Goal: Information Seeking & Learning: Learn about a topic

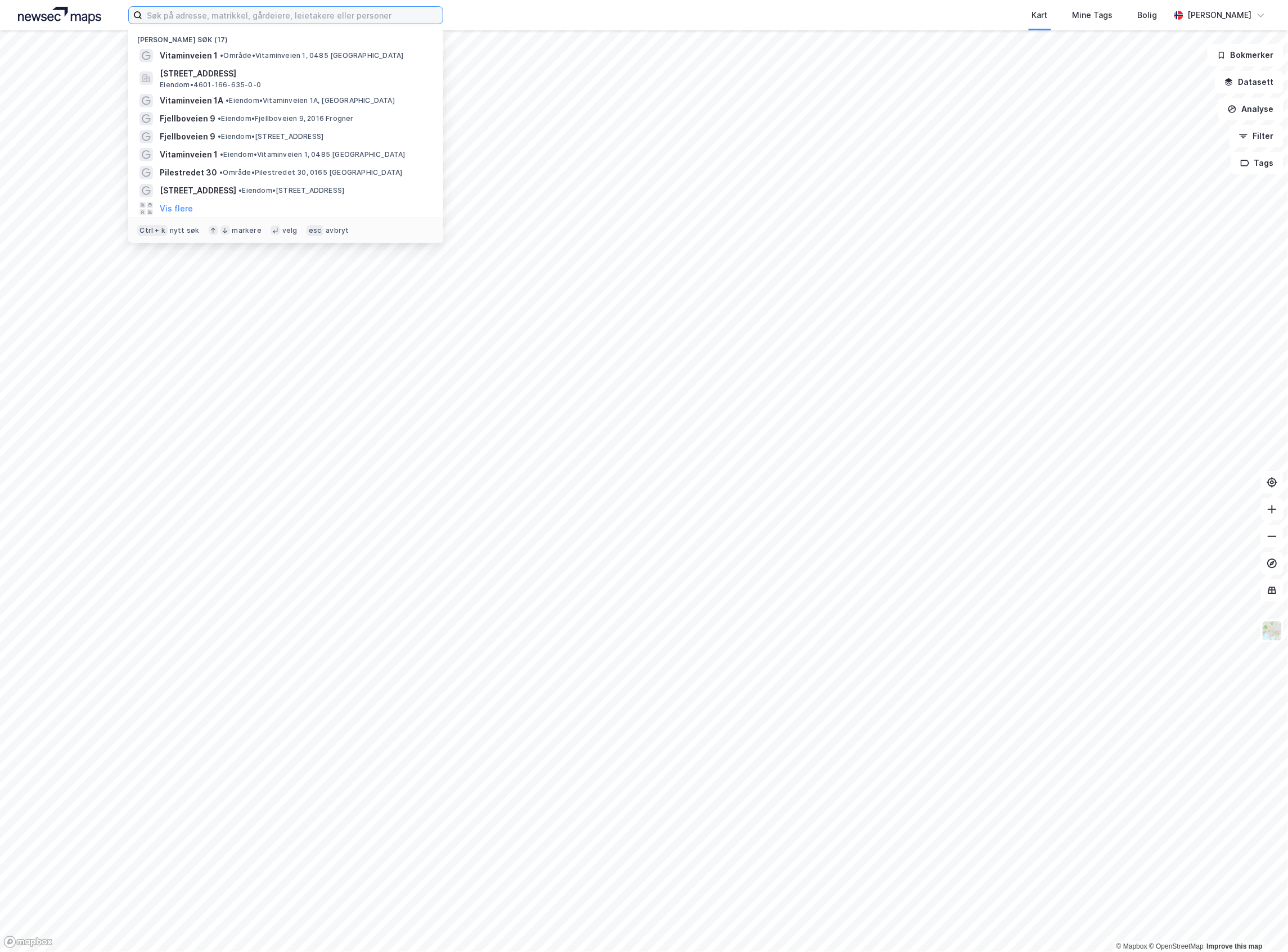
click at [272, 21] on input at bounding box center [293, 15] width 301 height 17
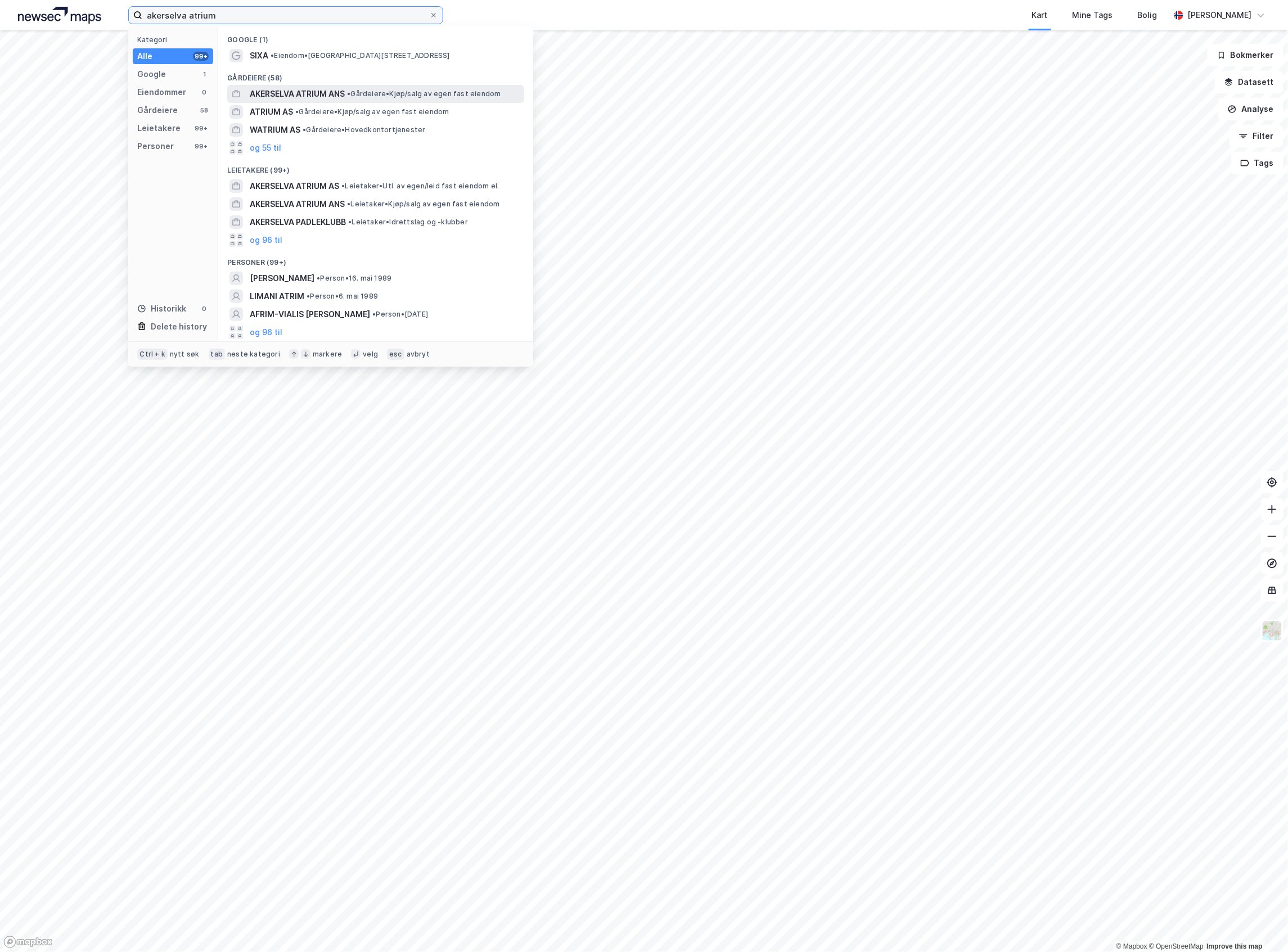
type input "akerselva atrium"
click at [400, 97] on span "• Gårdeiere • Kjøp/salg av egen fast eiendom" at bounding box center [424, 94] width 154 height 9
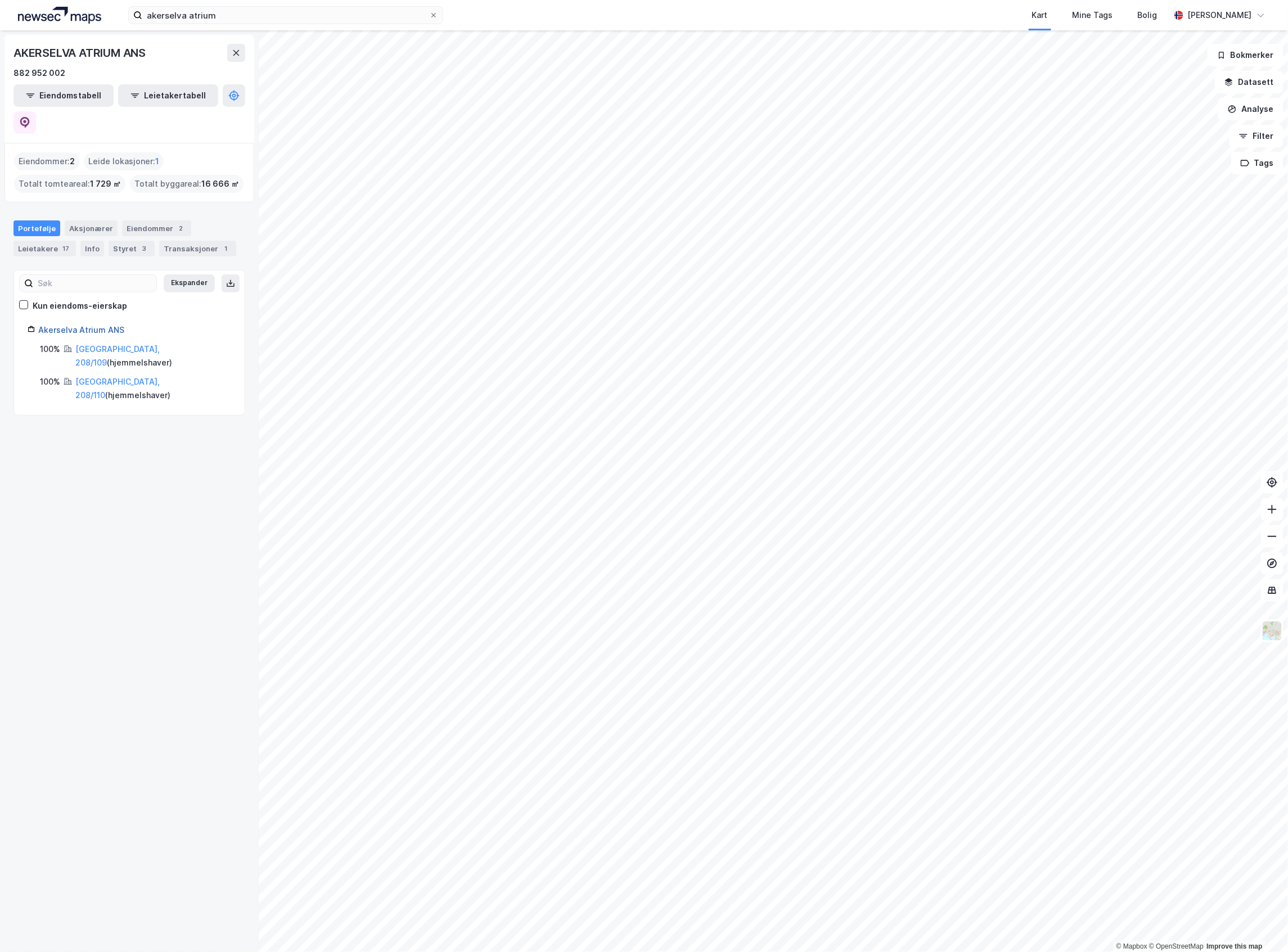
click at [101, 325] on link "Akerselva Atrium ANS" at bounding box center [81, 330] width 86 height 10
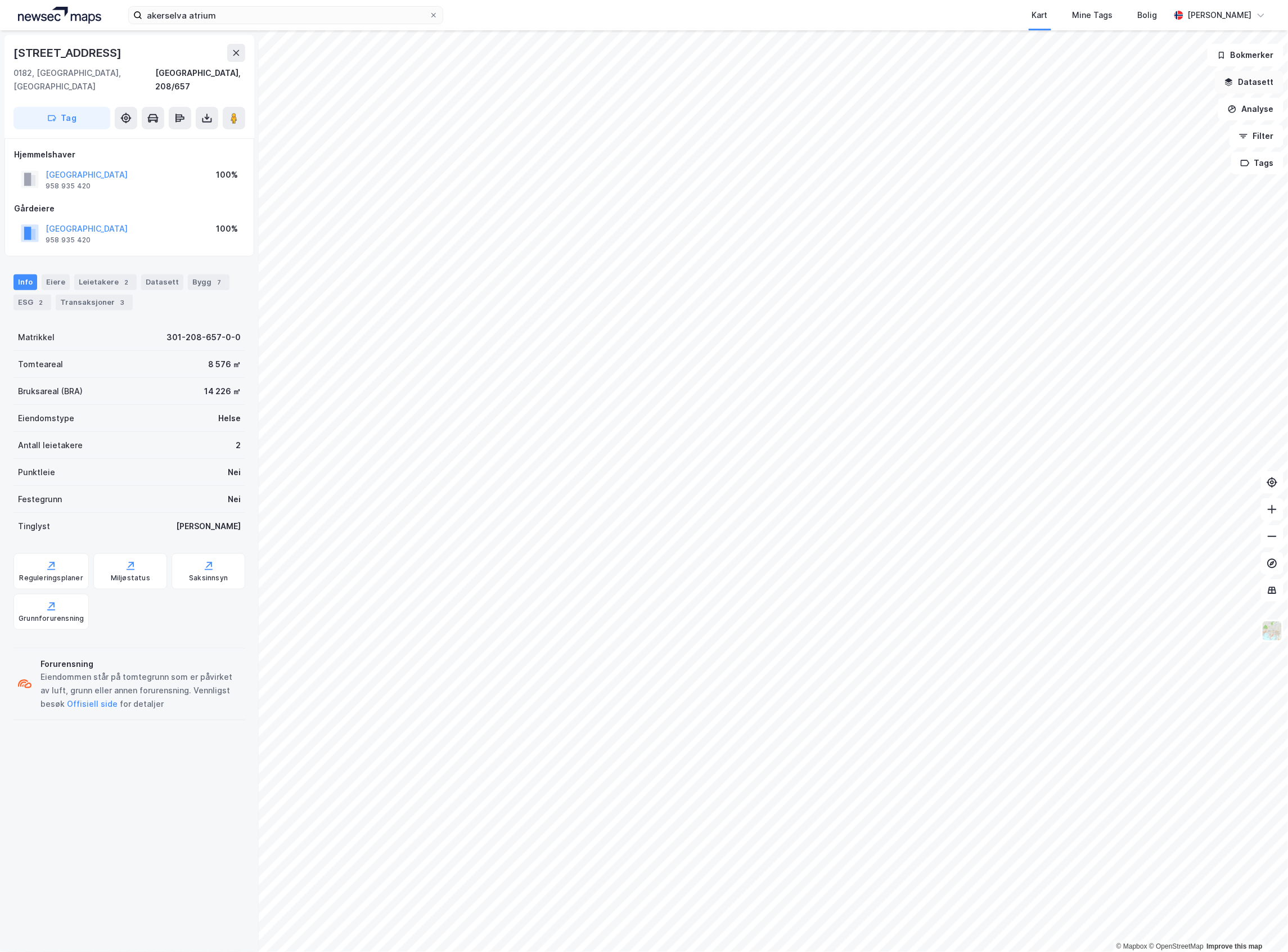
click at [1256, 86] on button "Datasett" at bounding box center [1249, 82] width 69 height 23
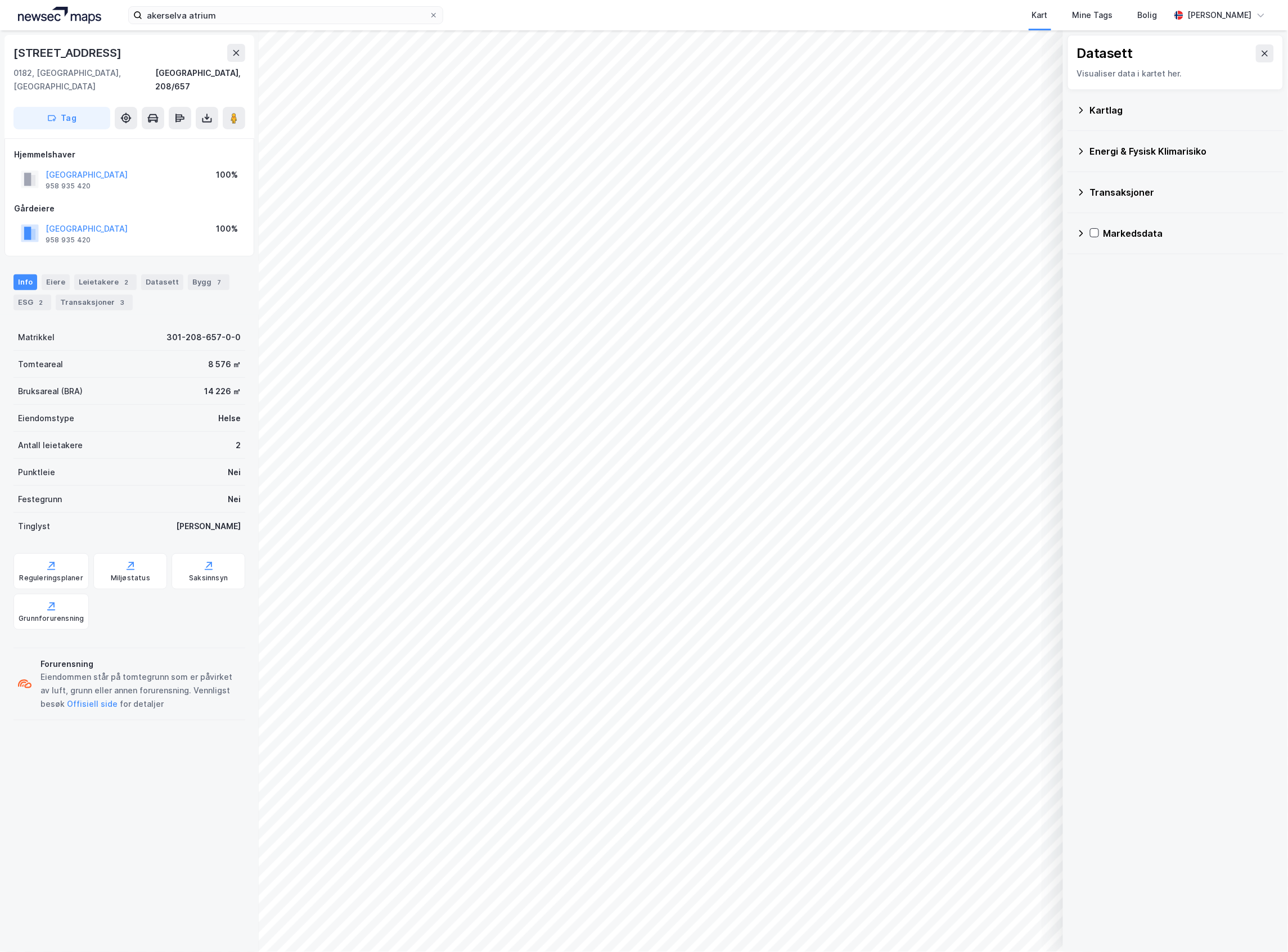
click at [1129, 112] on div "Kartlag" at bounding box center [1183, 110] width 184 height 14
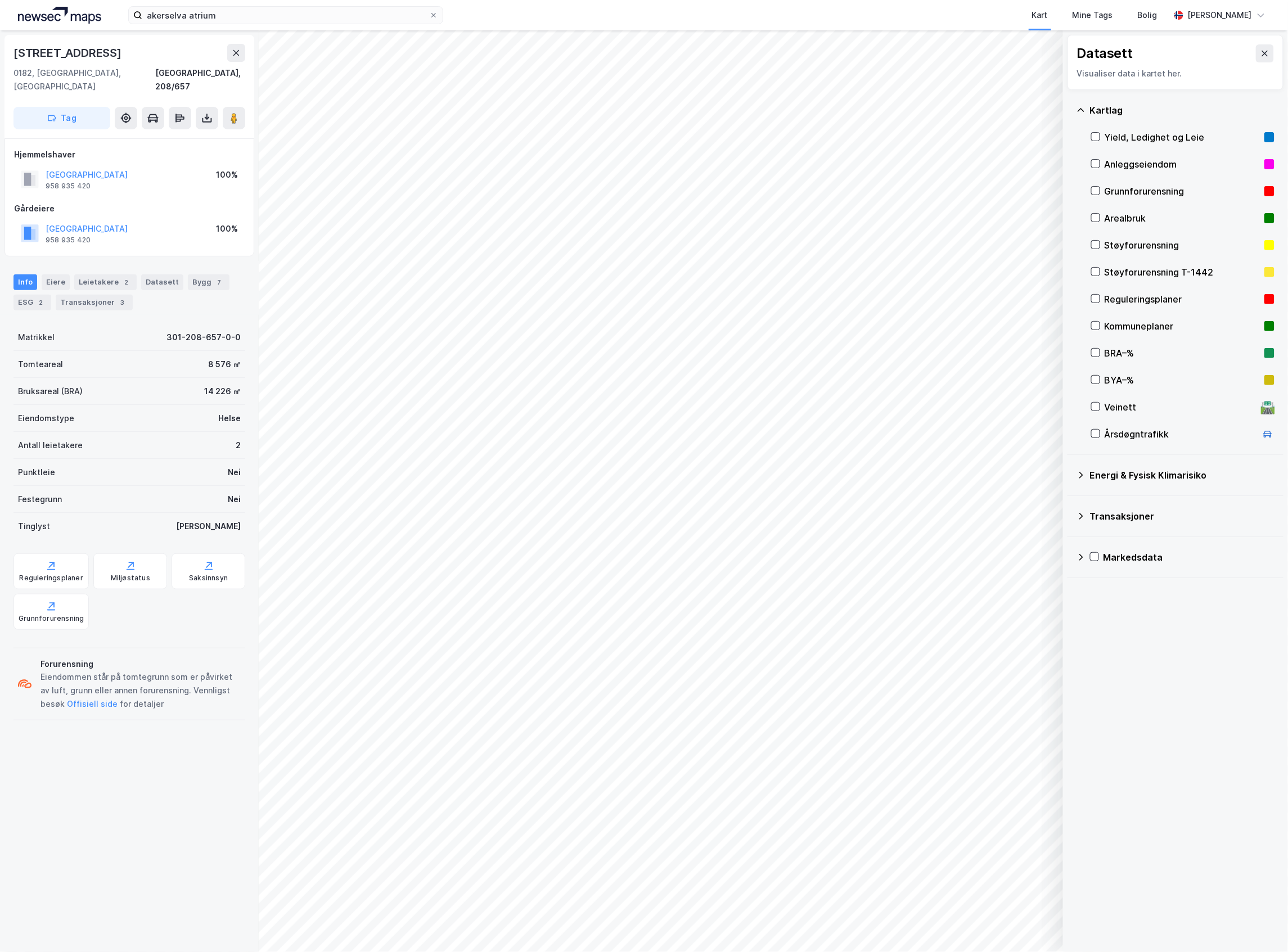
click at [1155, 134] on div "Yield, Ledighet og Leie" at bounding box center [1183, 137] width 155 height 14
